Goal: Task Accomplishment & Management: Manage account settings

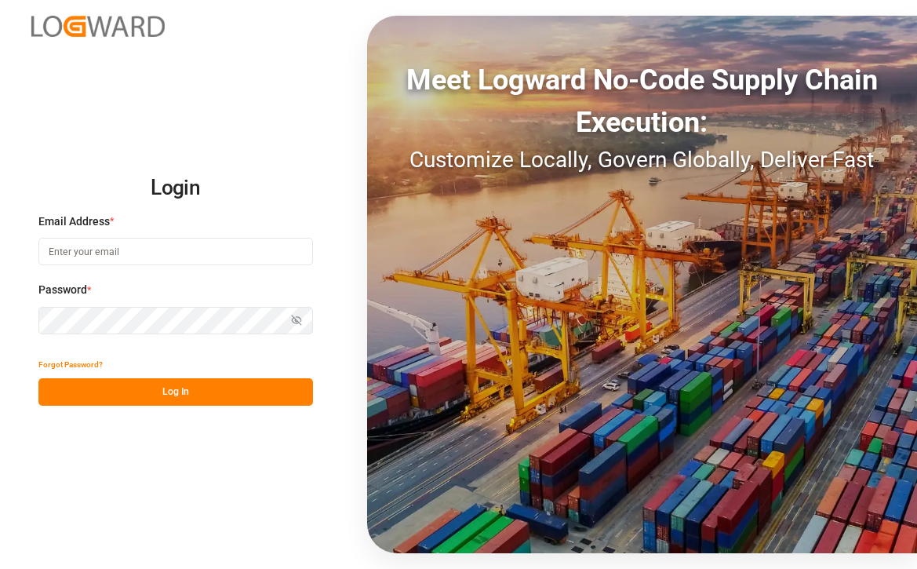
click at [219, 267] on div "Email Address *" at bounding box center [175, 247] width 274 height 69
click at [198, 263] on input at bounding box center [175, 251] width 274 height 27
type input "[EMAIL_ADDRESS][PERSON_NAME][DOMAIN_NAME]"
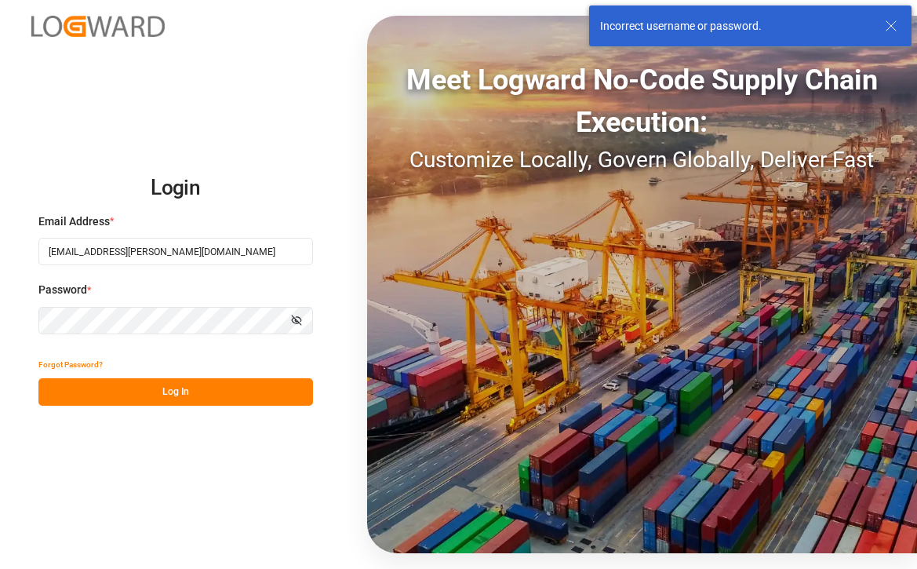
click at [293, 317] on icon "button" at bounding box center [296, 319] width 11 height 11
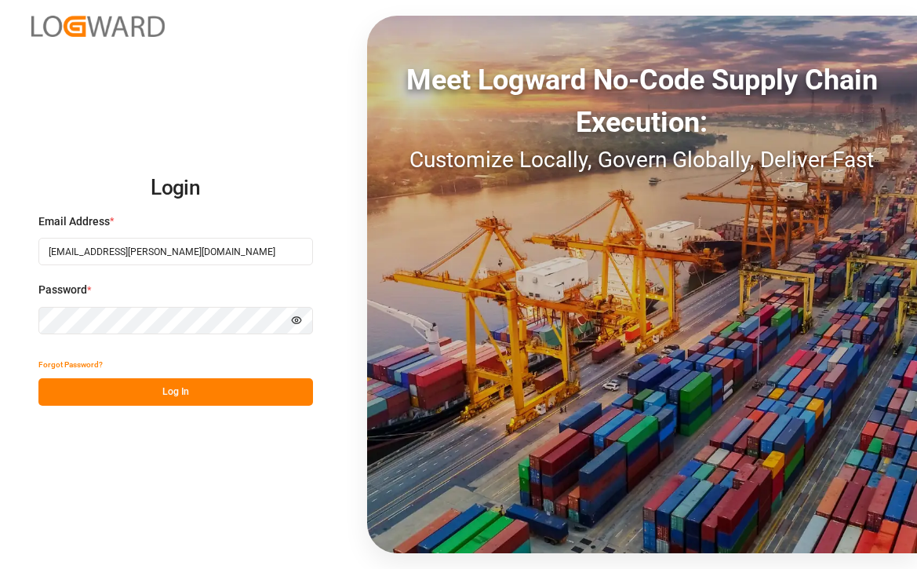
click at [180, 397] on button "Log In" at bounding box center [175, 391] width 274 height 27
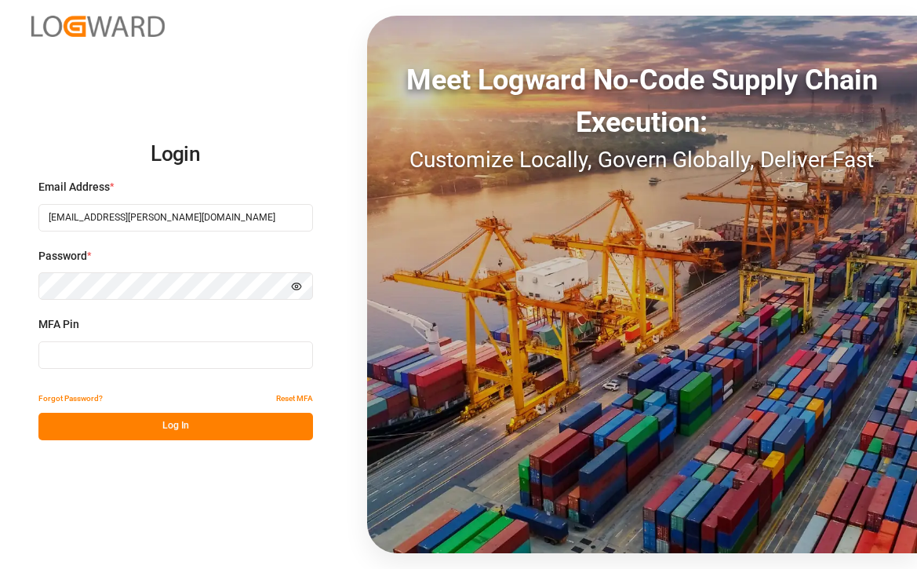
type input "844600"
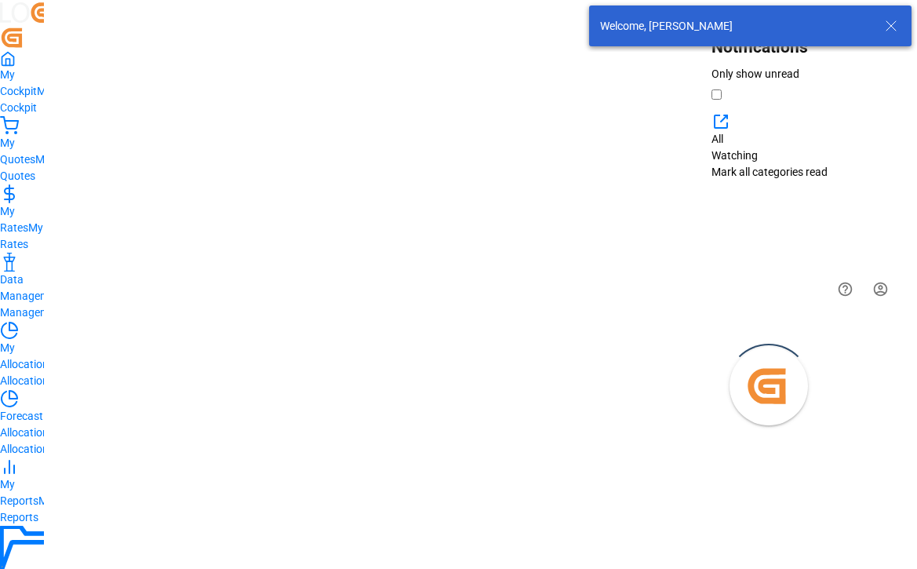
click at [894, 33] on icon at bounding box center [890, 25] width 19 height 19
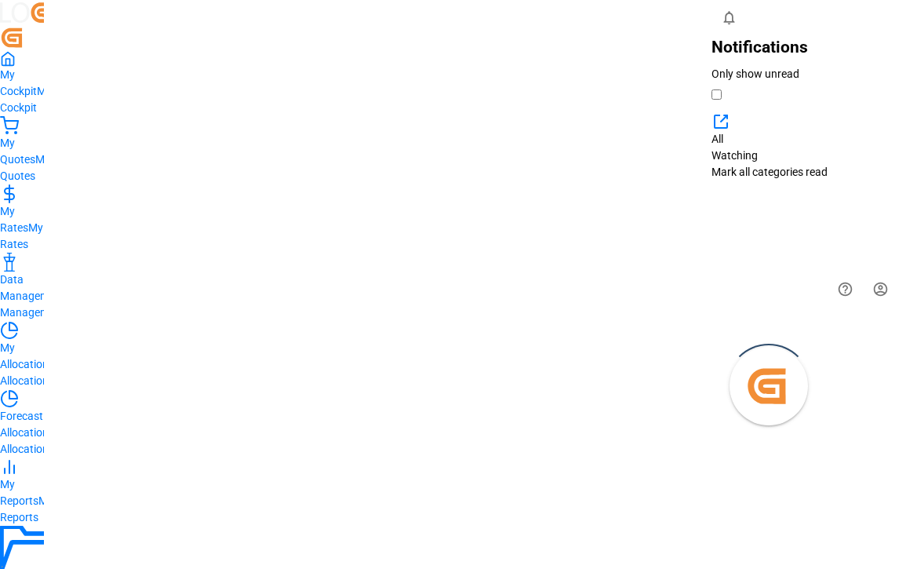
click at [711, 281] on div "Fireflink" at bounding box center [692, 289] width 38 height 16
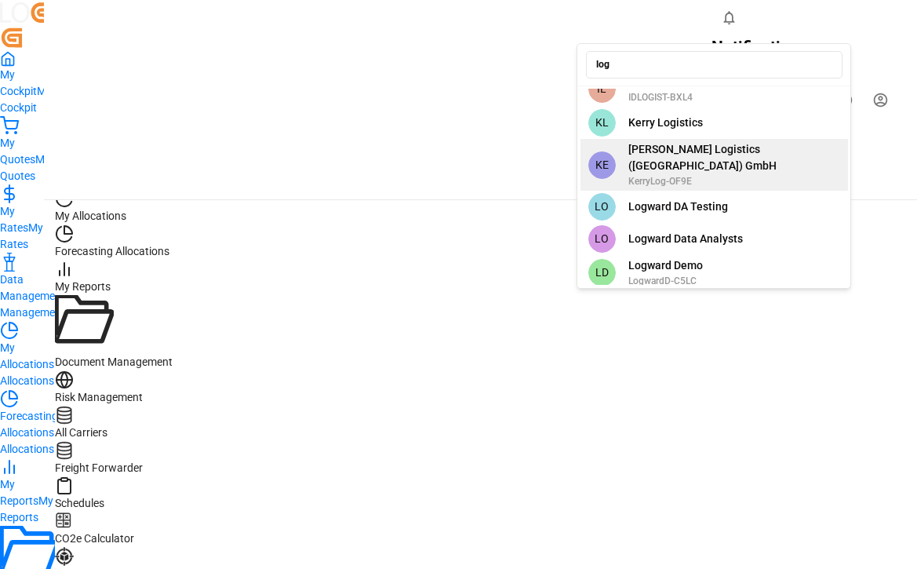
scroll to position [195, 0]
